Goal: Check status: Check status

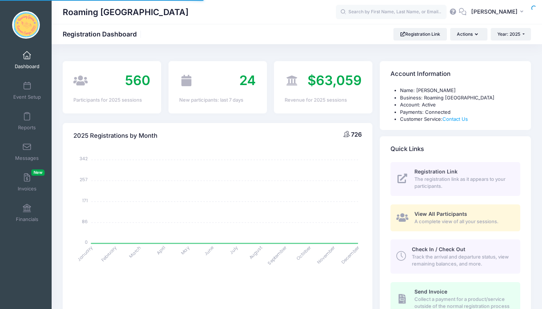
select select
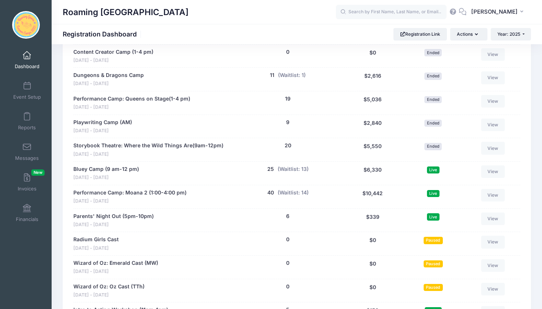
scroll to position [1254, 0]
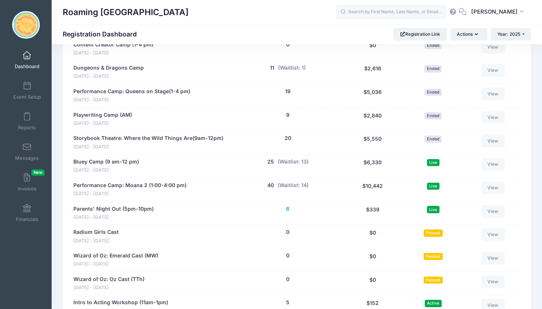
click at [287, 205] on button "6" at bounding box center [287, 209] width 3 height 8
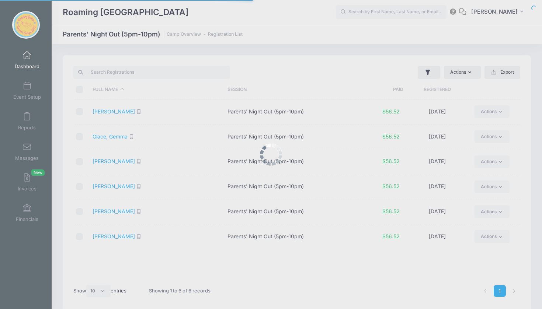
select select "10"
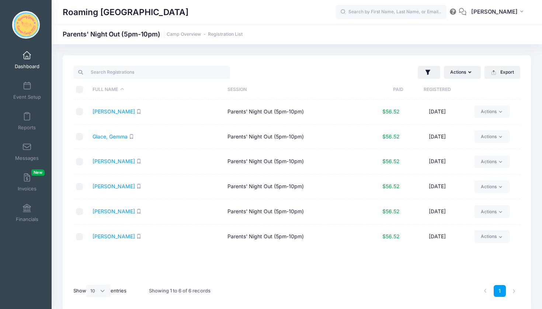
click at [27, 59] on span at bounding box center [27, 56] width 0 height 8
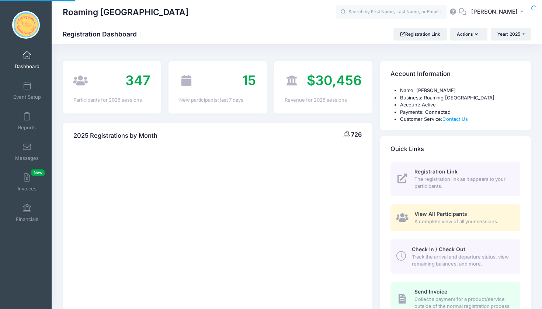
select select
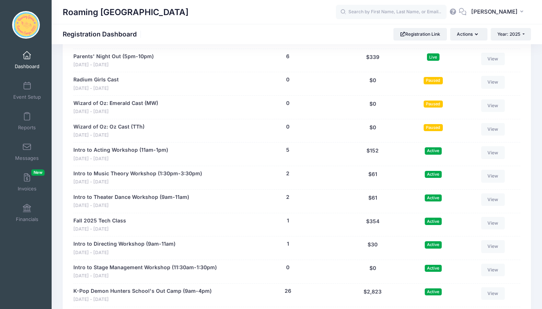
scroll to position [1406, 0]
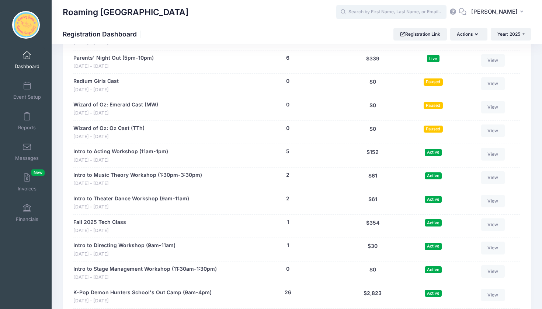
click at [392, 13] on input "text" at bounding box center [391, 12] width 111 height 15
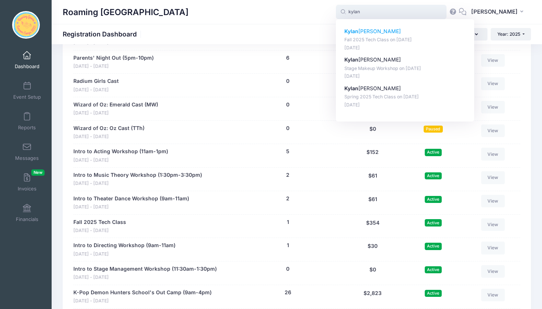
click at [395, 35] on p "Kylan Sigrist" at bounding box center [405, 32] width 122 height 8
type input "Kylan Sigrist (Fall 2025 Tech Class, Sep-10, 2025)"
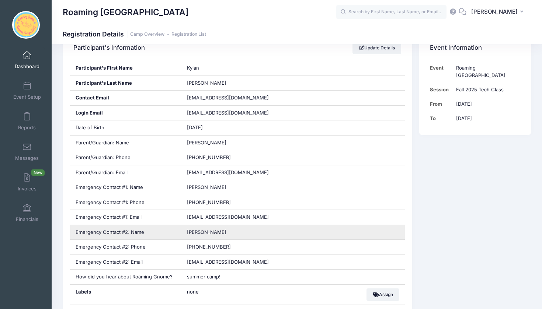
scroll to position [148, 0]
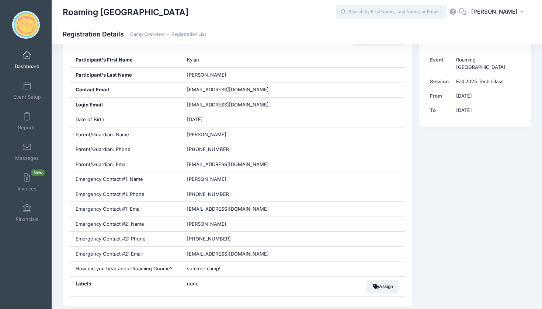
click at [355, 14] on input "text" at bounding box center [391, 12] width 111 height 15
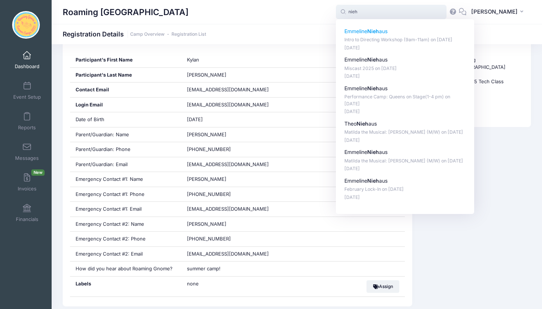
click at [370, 33] on strong "Nieh" at bounding box center [373, 31] width 12 height 6
type input "Emmeline Niehaus (Intro to Directing Workshop (9am-11am), Sep-13, 2025)"
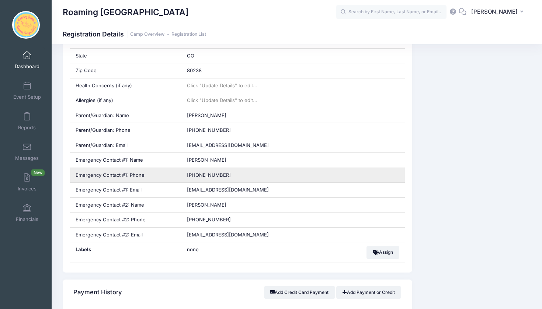
scroll to position [257, 0]
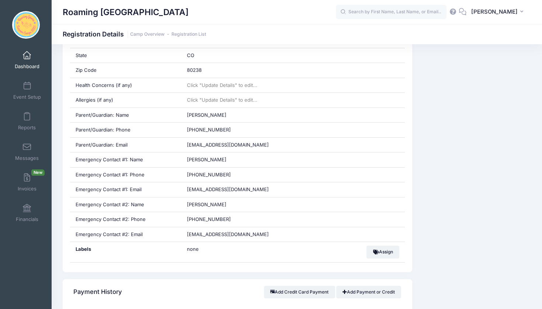
click at [20, 56] on link "Dashboard" at bounding box center [27, 60] width 35 height 26
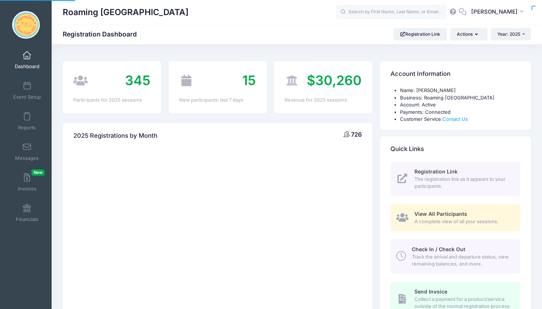
select select
